Goal: Task Accomplishment & Management: Manage account settings

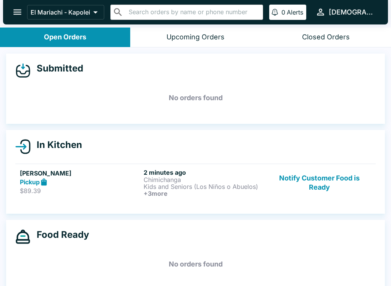
click at [87, 181] on div "Pickup" at bounding box center [80, 182] width 121 height 9
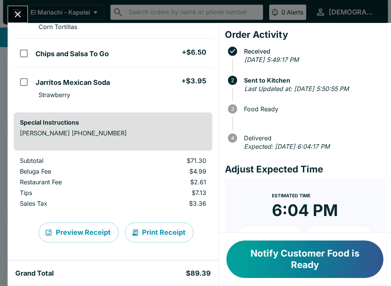
scroll to position [215, 0]
click at [169, 235] on button "Print Receipt" at bounding box center [159, 232] width 69 height 20
click at [271, 261] on button "Notify Customer Food is Ready" at bounding box center [304, 258] width 157 height 37
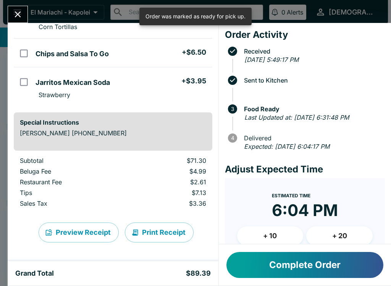
click at [276, 263] on button "Complete Order" at bounding box center [304, 265] width 157 height 26
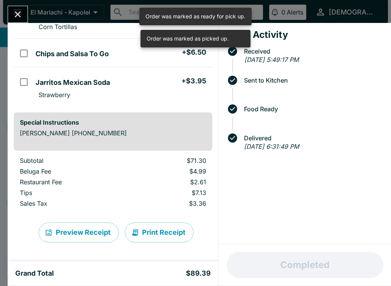
click at [21, 20] on button "Close" at bounding box center [17, 14] width 19 height 16
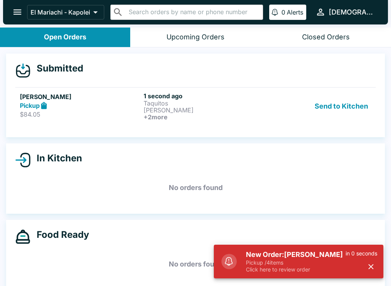
click at [343, 99] on button "Send to Kitchen" at bounding box center [342, 106] width 60 height 28
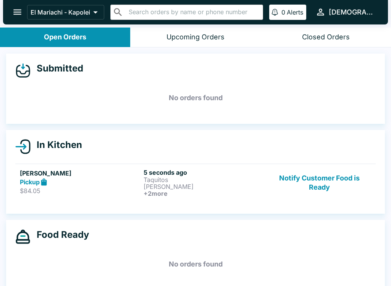
click at [222, 193] on h6 "+ 2 more" at bounding box center [204, 193] width 121 height 7
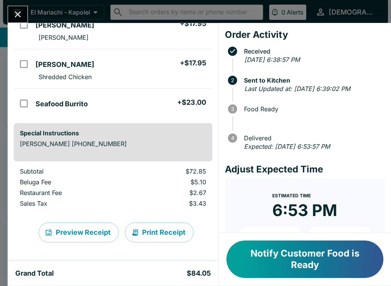
scroll to position [119, 0]
click at [157, 233] on button "Print Receipt" at bounding box center [159, 232] width 69 height 20
click at [19, 11] on icon "Close" at bounding box center [18, 14] width 10 height 10
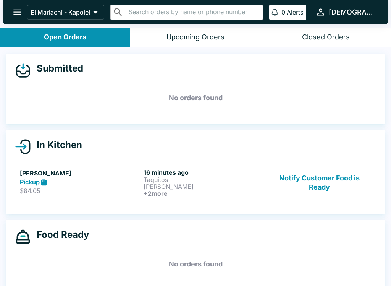
click at [327, 177] on button "Notify Customer Food is Ready" at bounding box center [319, 182] width 103 height 28
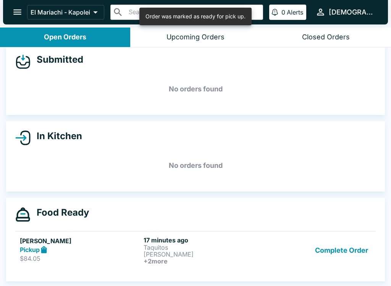
scroll to position [9, 0]
click at [92, 242] on h5 "[PERSON_NAME]" at bounding box center [80, 240] width 121 height 9
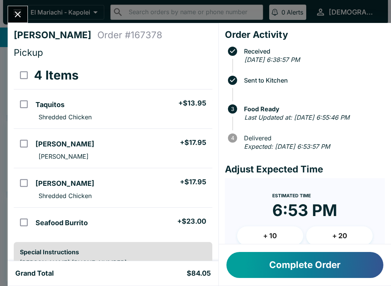
click at [23, 21] on button "Close" at bounding box center [17, 14] width 19 height 16
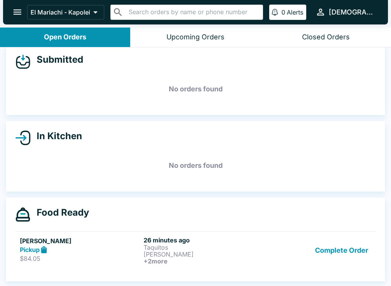
scroll to position [1, 0]
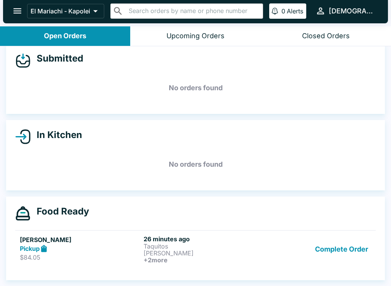
click at [341, 253] on button "Complete Order" at bounding box center [341, 249] width 59 height 28
